Goal: Task Accomplishment & Management: Use online tool/utility

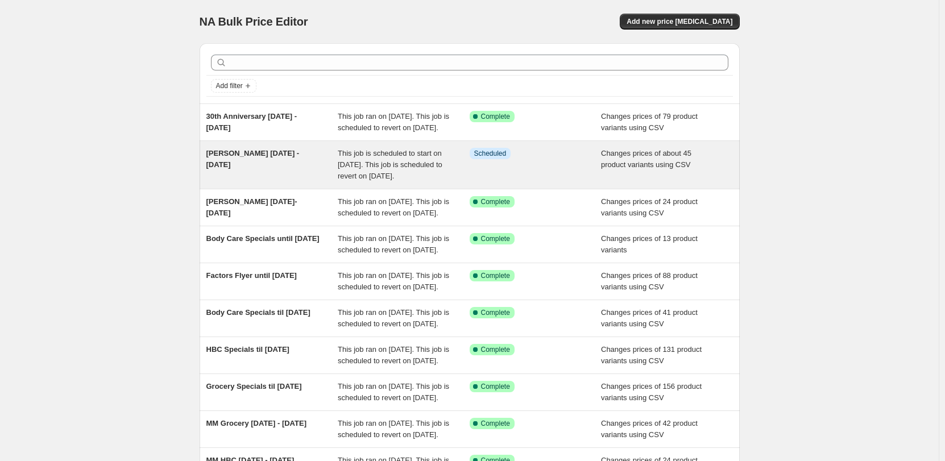
click at [264, 182] on div "[PERSON_NAME] [DATE] - [DATE]" at bounding box center [272, 165] width 132 height 34
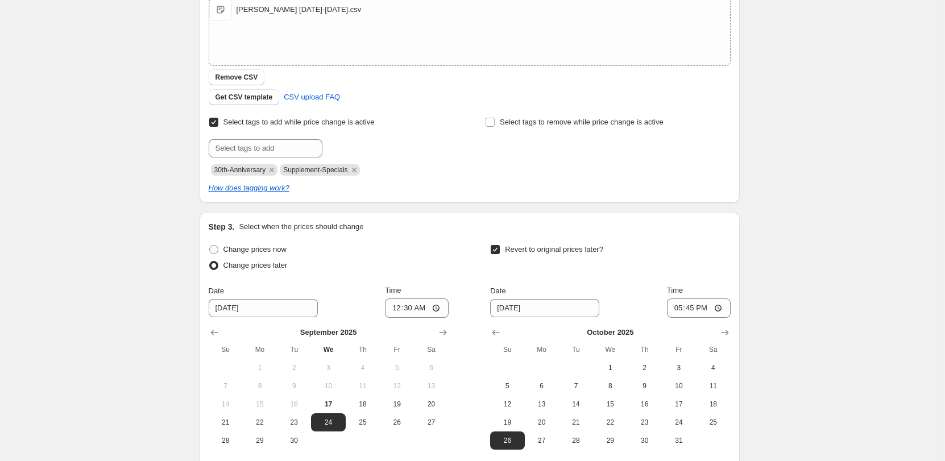
scroll to position [341, 0]
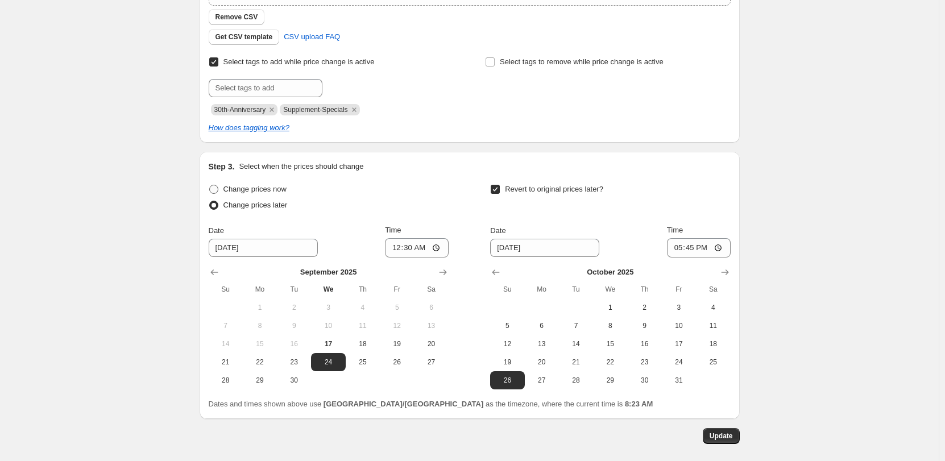
click at [217, 190] on span at bounding box center [213, 189] width 9 height 9
click at [210, 185] on input "Change prices now" at bounding box center [209, 185] width 1 height 1
radio input "true"
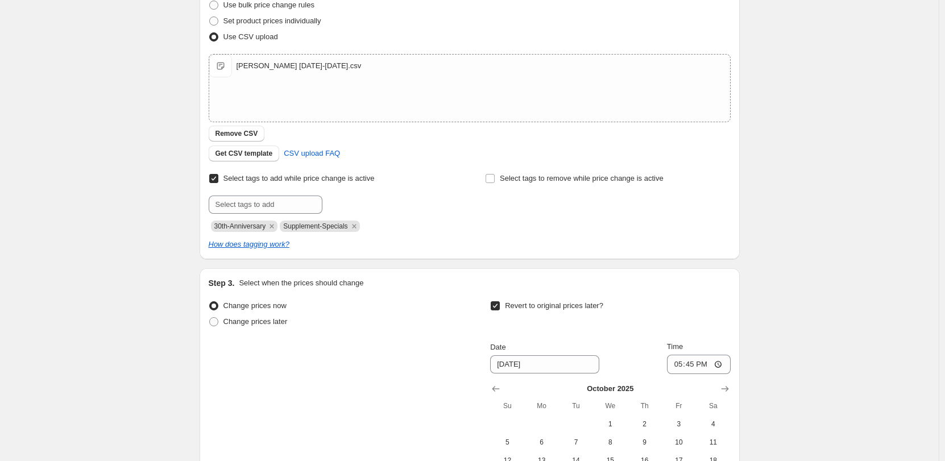
scroll to position [393, 0]
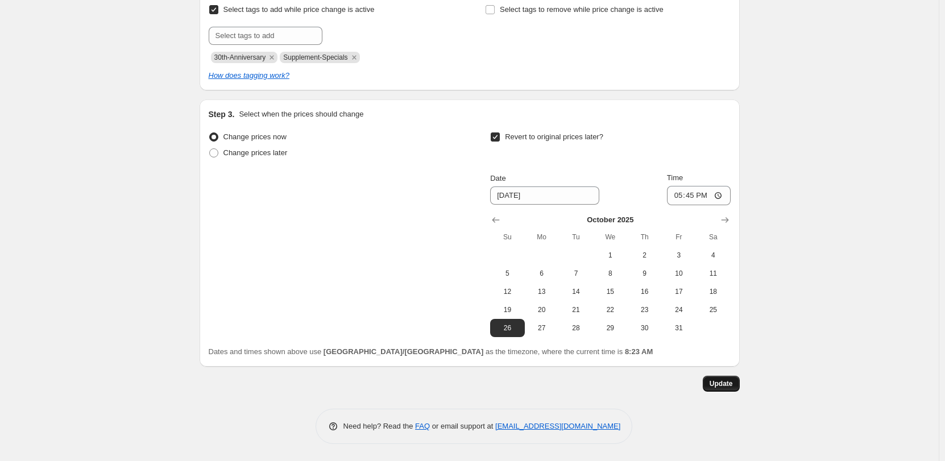
click at [724, 383] on span "Update" at bounding box center [720, 383] width 23 height 9
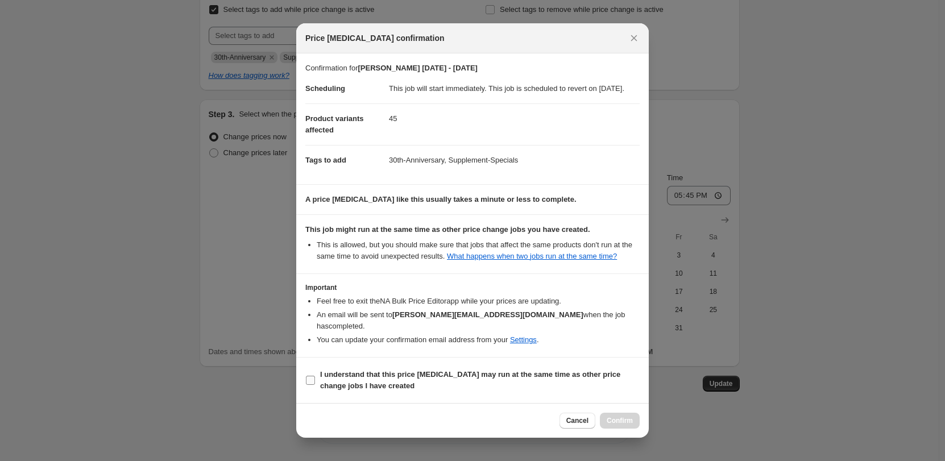
click at [355, 377] on b "I understand that this price change job may run at the same time as other price…" at bounding box center [470, 380] width 300 height 20
click at [315, 377] on input "I understand that this price change job may run at the same time as other price…" at bounding box center [310, 380] width 9 height 9
checkbox input "true"
drag, startPoint x: 621, startPoint y: 419, endPoint x: 670, endPoint y: 426, distance: 49.8
click at [624, 419] on span "Confirm" at bounding box center [619, 420] width 26 height 9
